Goal: Task Accomplishment & Management: Use online tool/utility

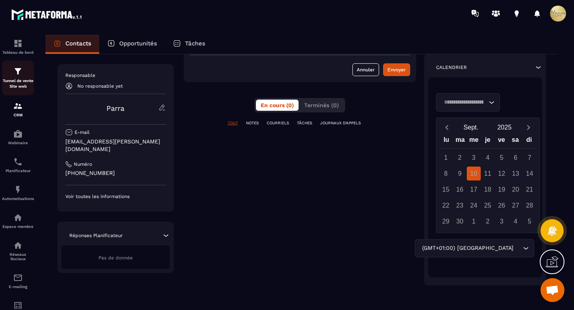
scroll to position [58, 0]
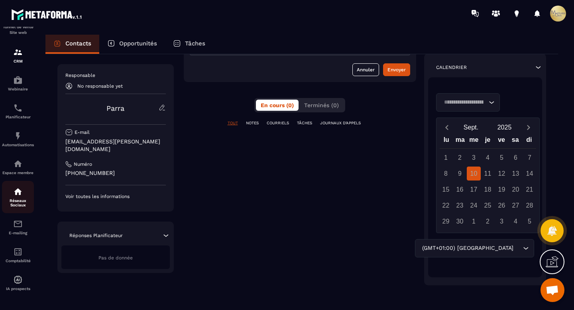
click at [18, 203] on p "Réseaux Sociaux" at bounding box center [18, 203] width 32 height 9
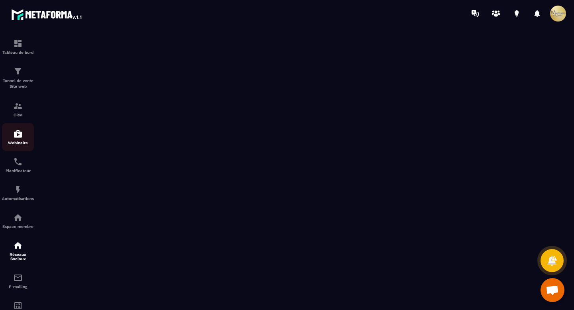
scroll to position [58, 0]
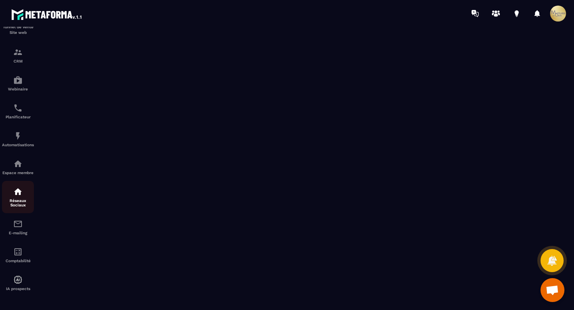
click at [11, 196] on div "Réseaux Sociaux" at bounding box center [18, 197] width 32 height 20
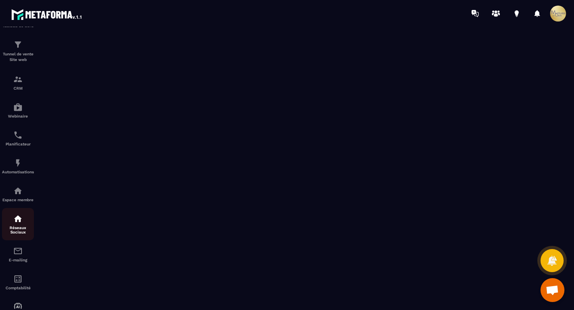
scroll to position [0, 0]
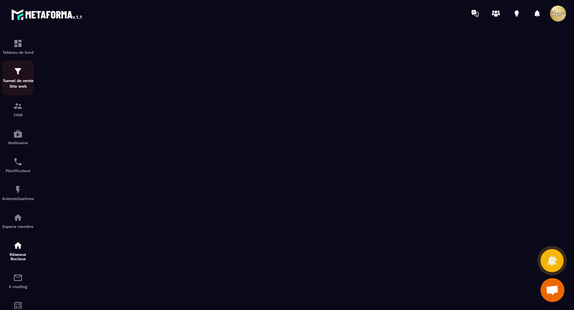
click at [12, 75] on div "Tunnel de vente Site web" at bounding box center [18, 78] width 32 height 23
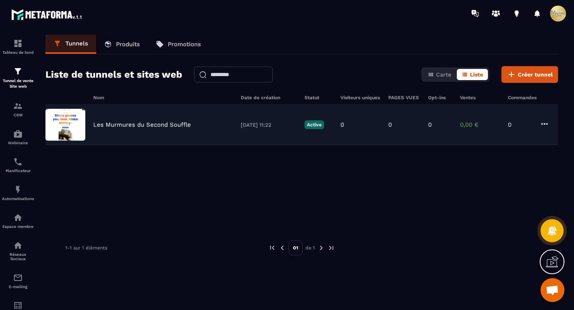
click at [182, 122] on p "Les Murmures du Second Souffle" at bounding box center [142, 124] width 98 height 7
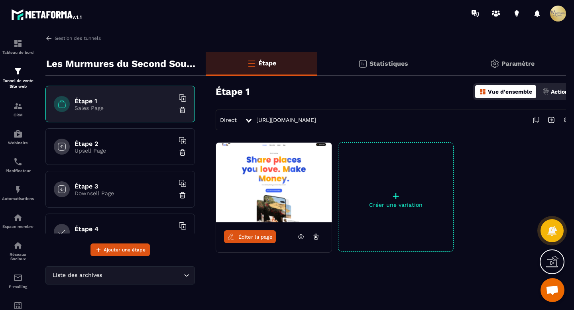
click at [258, 234] on span "Éditer la page" at bounding box center [255, 237] width 34 height 6
